Goal: Task Accomplishment & Management: Complete application form

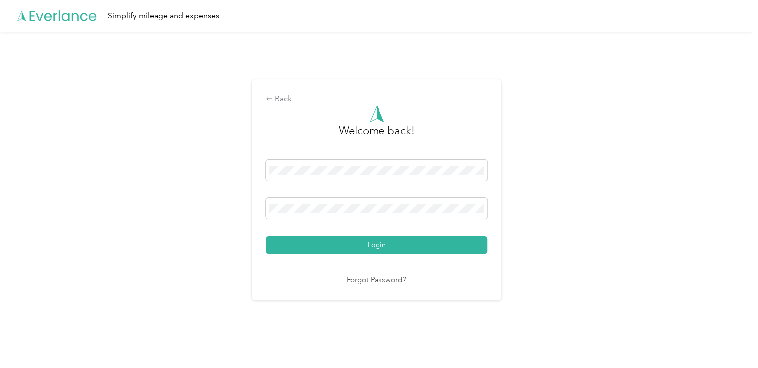
click at [228, 260] on div "Back Welcome back! Login Forgot Password?" at bounding box center [376, 194] width 753 height 324
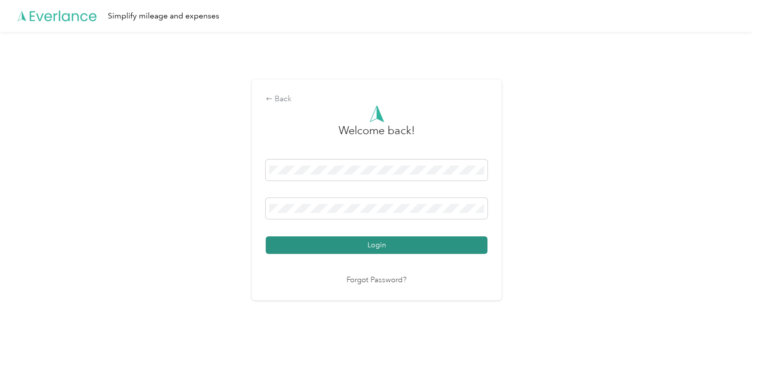
click at [279, 245] on button "Login" at bounding box center [377, 245] width 222 height 17
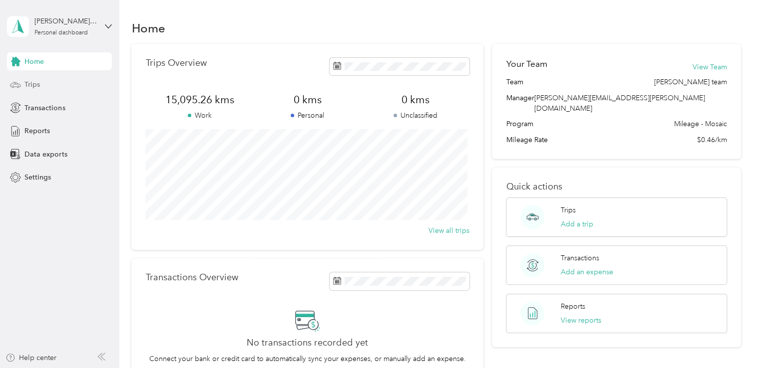
click at [37, 85] on span "Trips" at bounding box center [31, 84] width 15 height 10
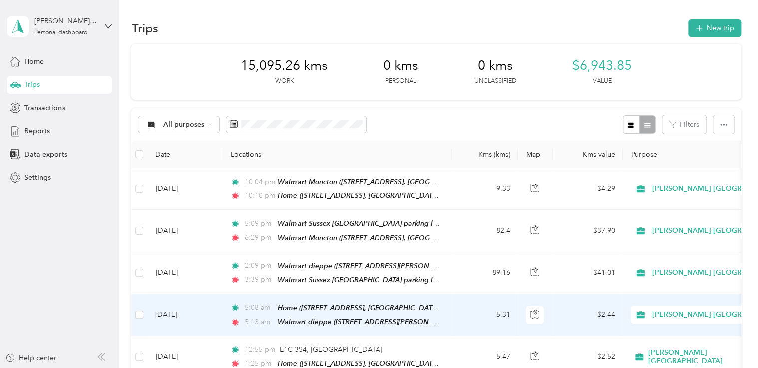
click at [469, 316] on td "5.31" at bounding box center [485, 315] width 66 height 42
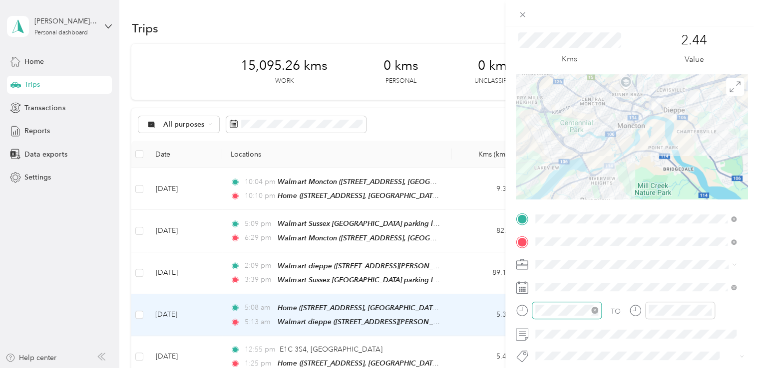
scroll to position [50, 0]
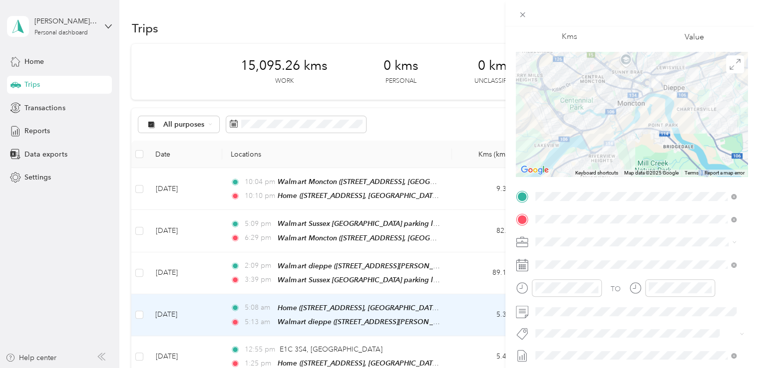
click at [585, 353] on button "Wt Multi-studio Cost Capture" at bounding box center [586, 348] width 95 height 12
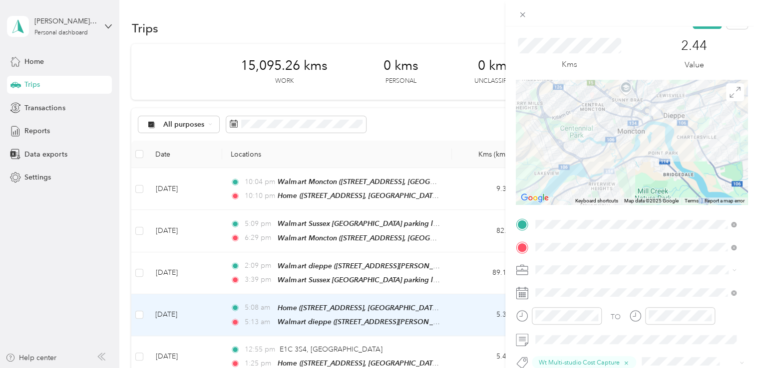
scroll to position [0, 0]
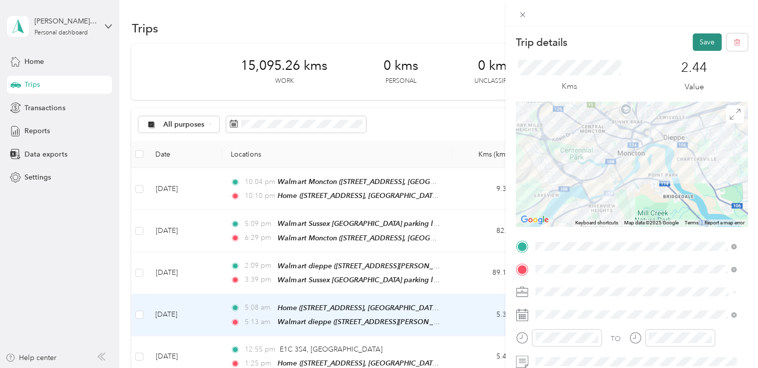
click at [692, 37] on button "Save" at bounding box center [706, 41] width 29 height 17
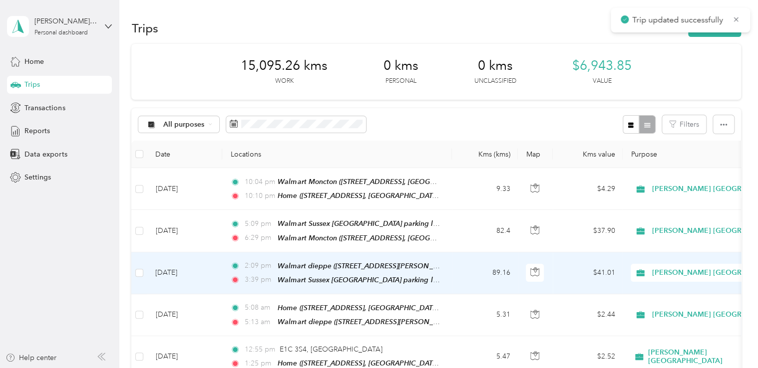
click at [475, 279] on td "89.16" at bounding box center [485, 274] width 66 height 42
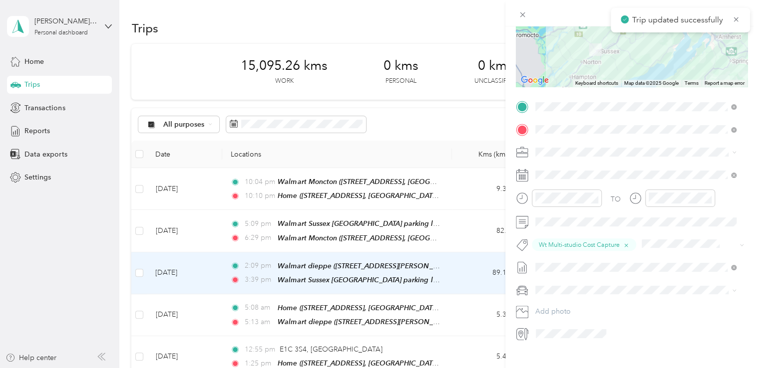
scroll to position [150, 0]
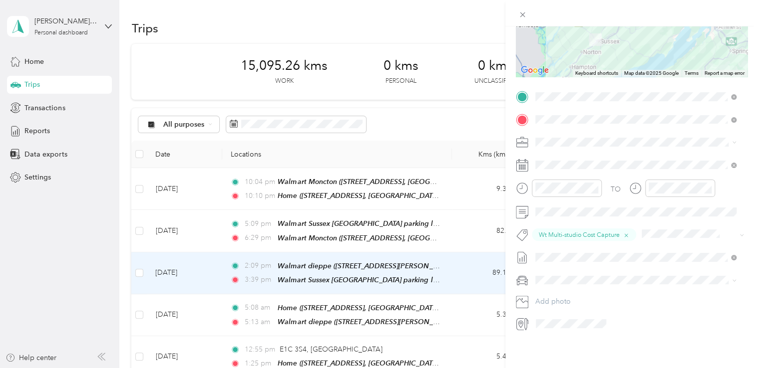
click at [454, 230] on div "Trip details Save This trip cannot be edited because it is either under review,…" at bounding box center [379, 184] width 758 height 368
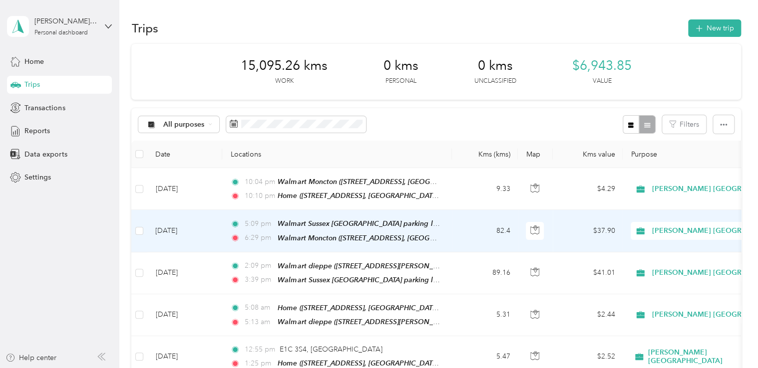
click at [454, 231] on td "82.4" at bounding box center [485, 231] width 66 height 42
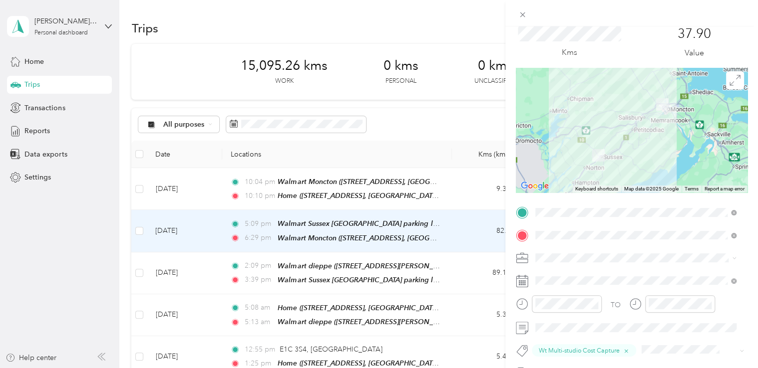
scroll to position [100, 0]
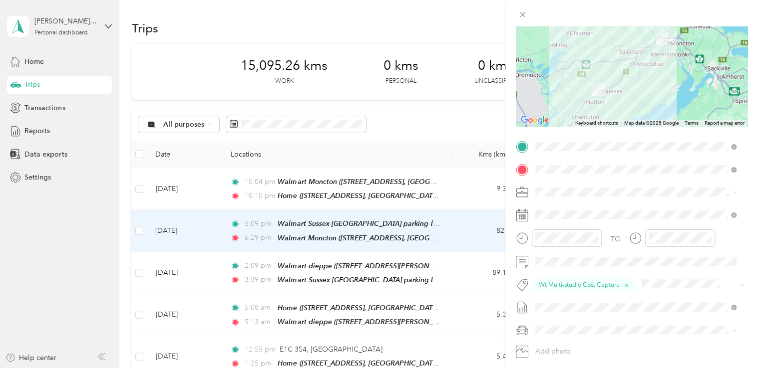
click at [462, 200] on div "Trip details Save This trip cannot be edited because it is either under review,…" at bounding box center [379, 184] width 758 height 368
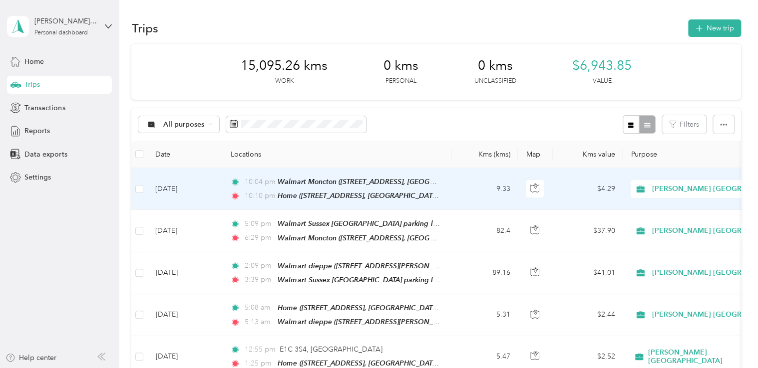
click at [464, 199] on td "9.33" at bounding box center [485, 189] width 66 height 42
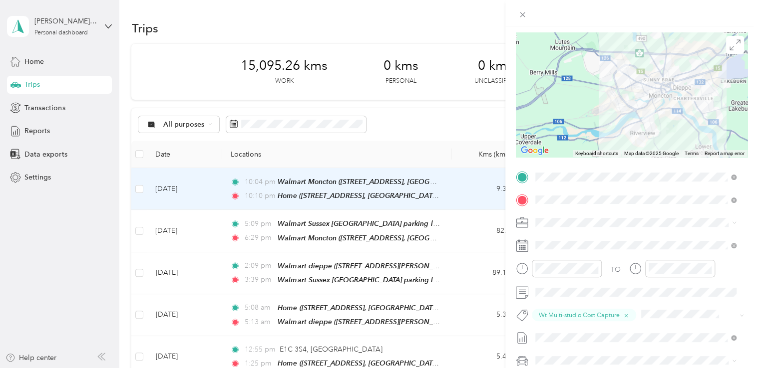
scroll to position [100, 0]
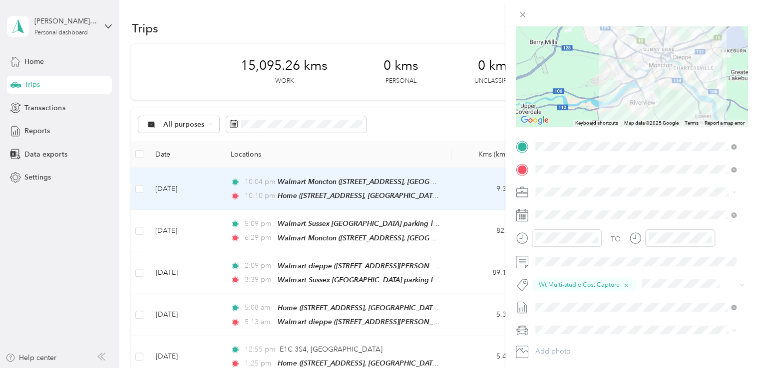
click at [94, 273] on div "Trip details Save This trip cannot be edited because it is either under review,…" at bounding box center [379, 184] width 758 height 368
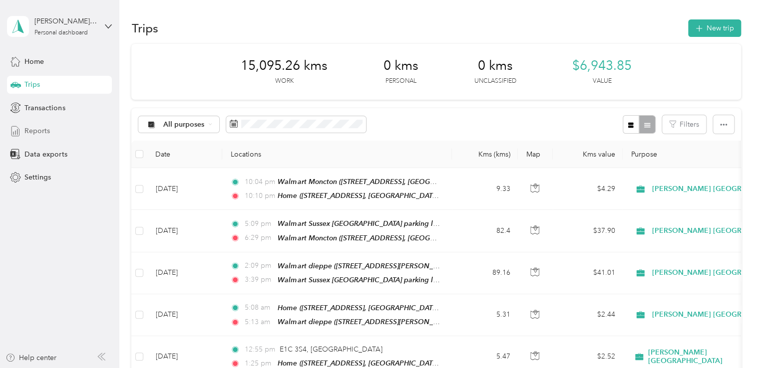
click at [38, 128] on span "Reports" at bounding box center [36, 131] width 25 height 10
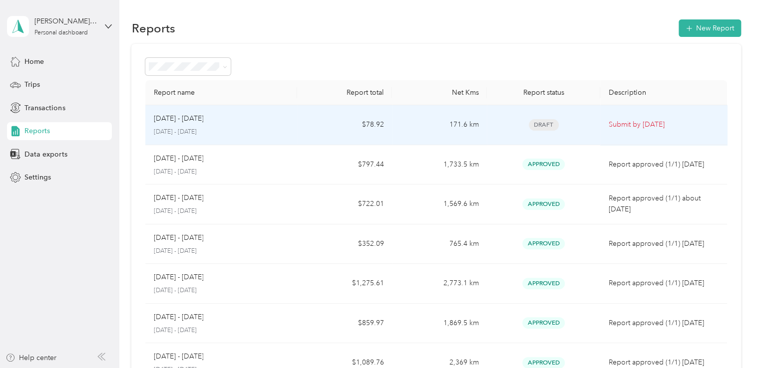
click at [322, 127] on td "$78.92" at bounding box center [344, 125] width 95 height 40
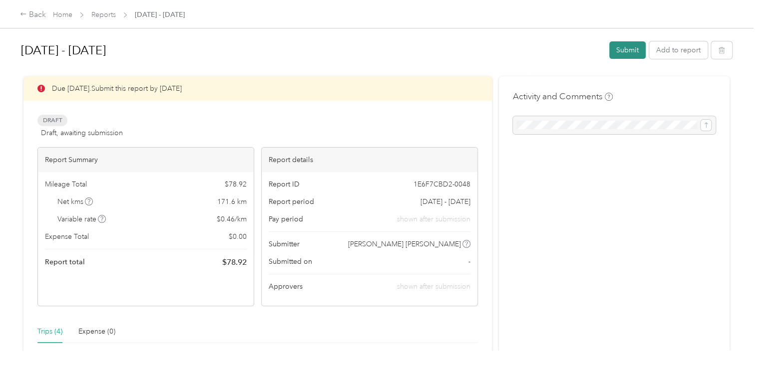
click at [616, 46] on button "Submit" at bounding box center [627, 49] width 36 height 17
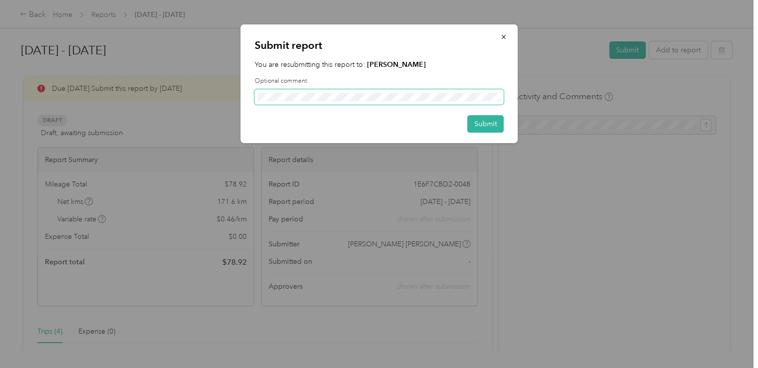
click at [329, 91] on span at bounding box center [379, 97] width 249 height 16
click at [497, 116] on button "Submit" at bounding box center [485, 123] width 36 height 17
